Goal: Find specific page/section: Find specific page/section

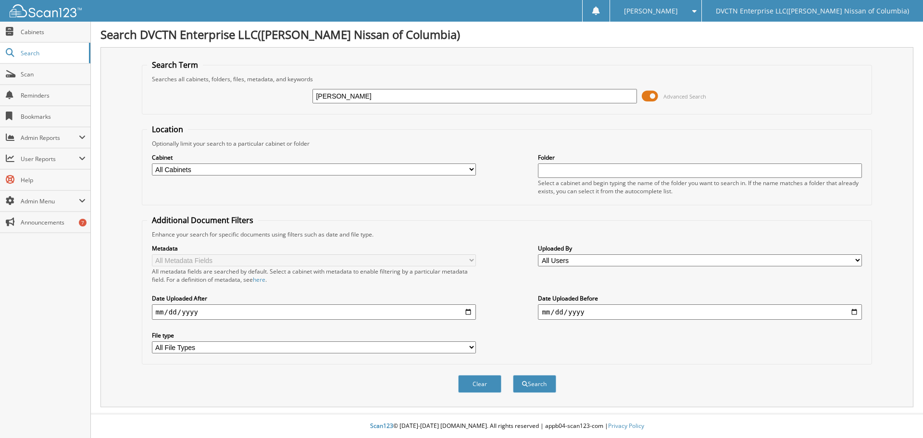
type input "[PERSON_NAME]"
click at [513, 375] on button "Search" at bounding box center [534, 384] width 43 height 18
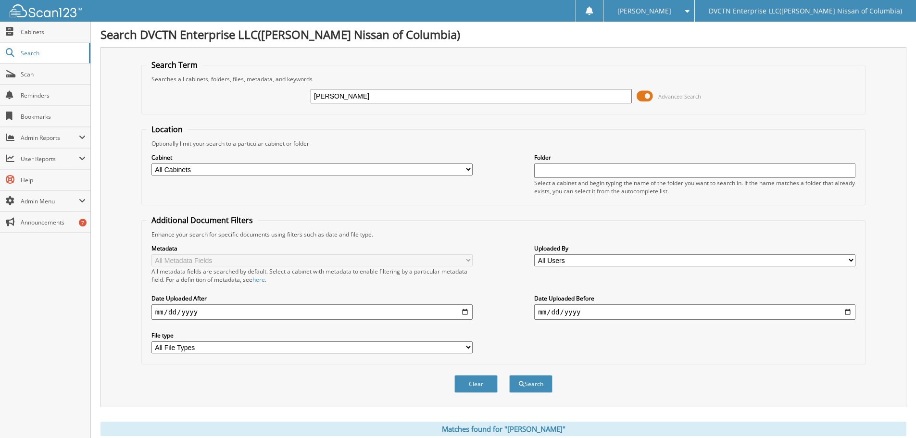
click at [637, 98] on span at bounding box center [645, 96] width 16 height 14
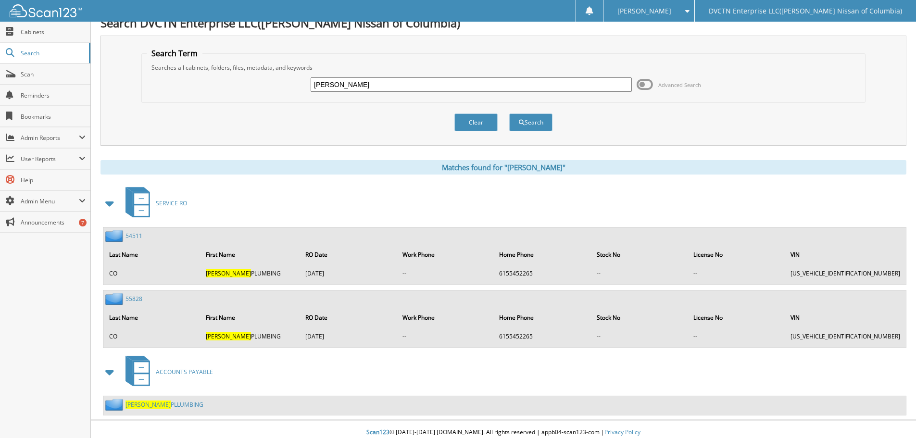
scroll to position [18, 0]
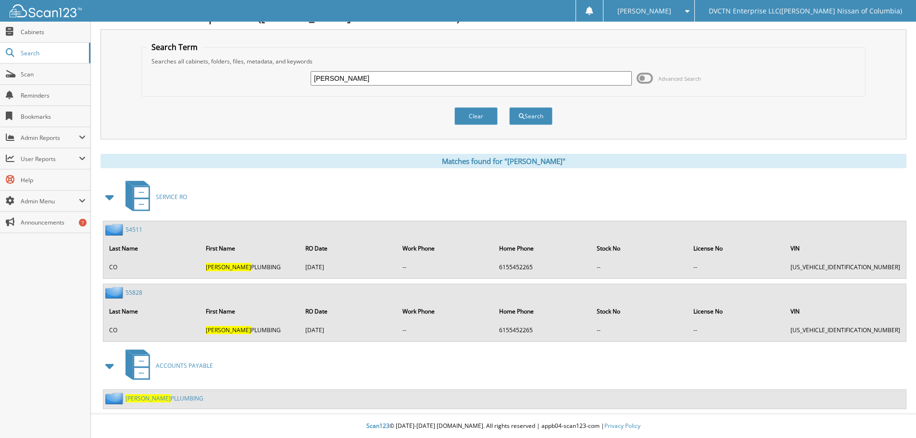
click at [148, 401] on link "HILLER PLLUMBING" at bounding box center [165, 398] width 78 height 8
